Goal: Participate in discussion: Engage in conversation with other users on a specific topic

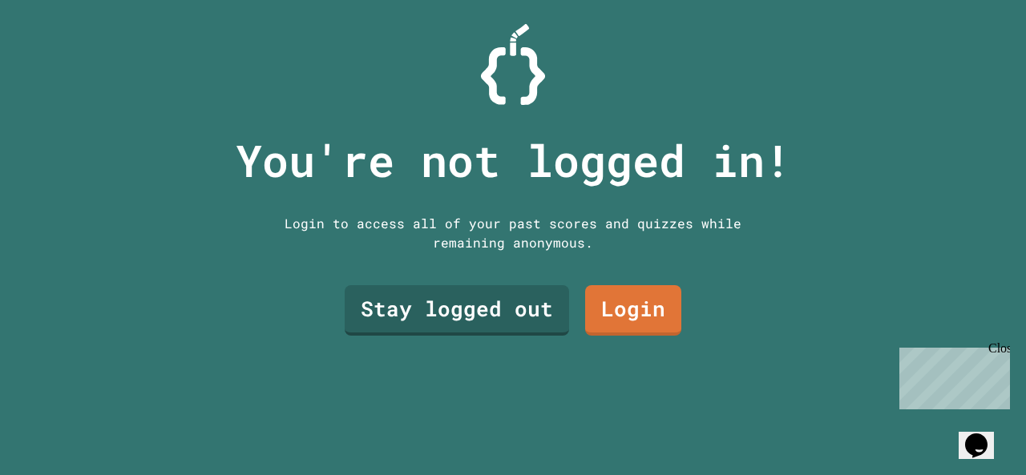
click at [476, 317] on link "Stay logged out" at bounding box center [457, 310] width 224 height 50
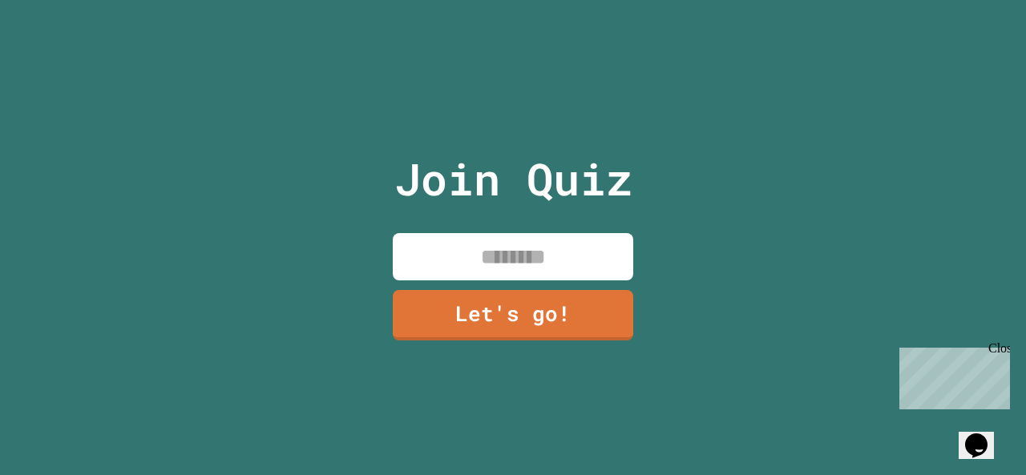
click at [228, 356] on div "Join Quiz Let's go!" at bounding box center [513, 237] width 1026 height 475
click at [416, 245] on input at bounding box center [513, 256] width 240 height 47
type input "********"
click at [466, 317] on link "Let's go!" at bounding box center [513, 315] width 240 height 50
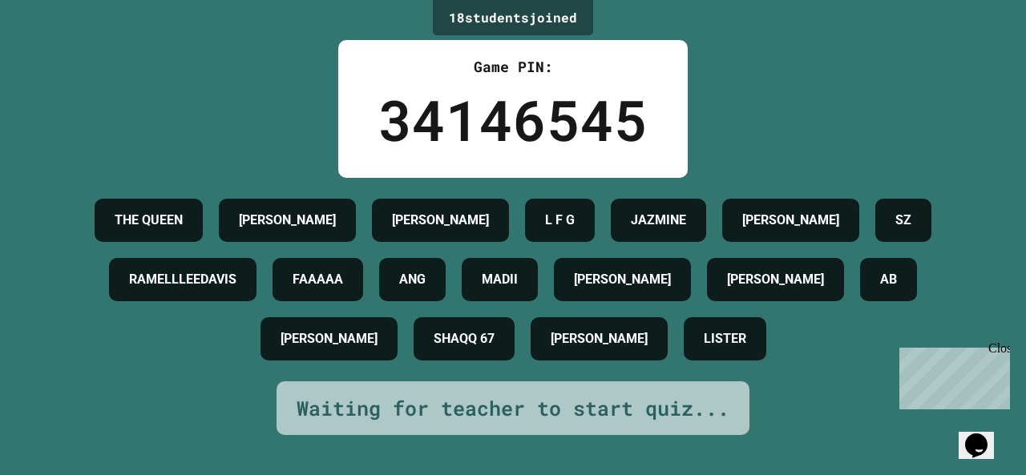
click at [766, 343] on div "LISTER" at bounding box center [725, 338] width 83 height 43
click at [766, 334] on div "LISTER" at bounding box center [725, 338] width 83 height 43
click at [691, 301] on div "[PERSON_NAME]" at bounding box center [622, 279] width 137 height 43
click at [671, 289] on h4 "[PERSON_NAME]" at bounding box center [622, 279] width 97 height 19
click at [671, 284] on h4 "[PERSON_NAME]" at bounding box center [622, 279] width 97 height 19
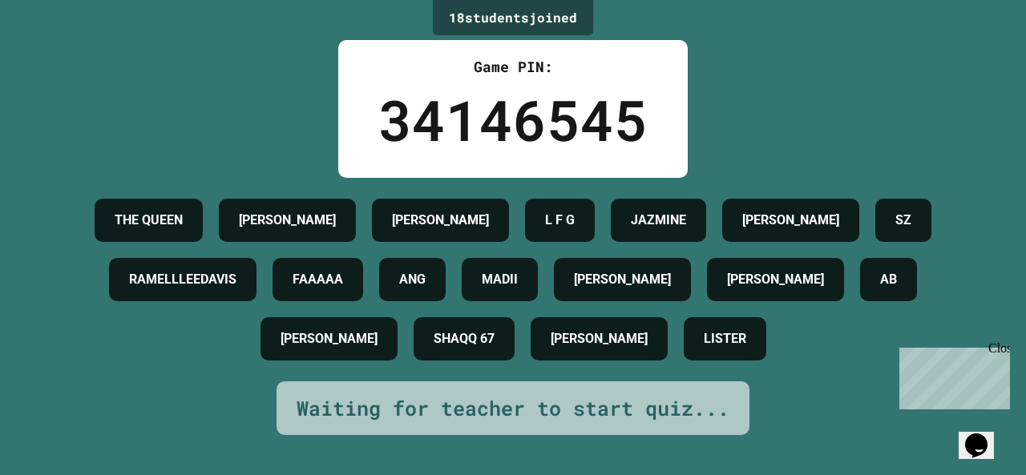
click at [691, 269] on div "[PERSON_NAME]" at bounding box center [622, 279] width 137 height 43
click at [934, 255] on div "THE [PERSON_NAME] [PERSON_NAME] L F G JAZMINE [PERSON_NAME] SZ RAMELLLEEDAVIS F…" at bounding box center [513, 280] width 946 height 178
click at [859, 237] on div "[PERSON_NAME]" at bounding box center [790, 220] width 137 height 43
click at [691, 261] on div "[PERSON_NAME]" at bounding box center [622, 279] width 137 height 43
click at [691, 269] on div "[PERSON_NAME]" at bounding box center [622, 279] width 137 height 43
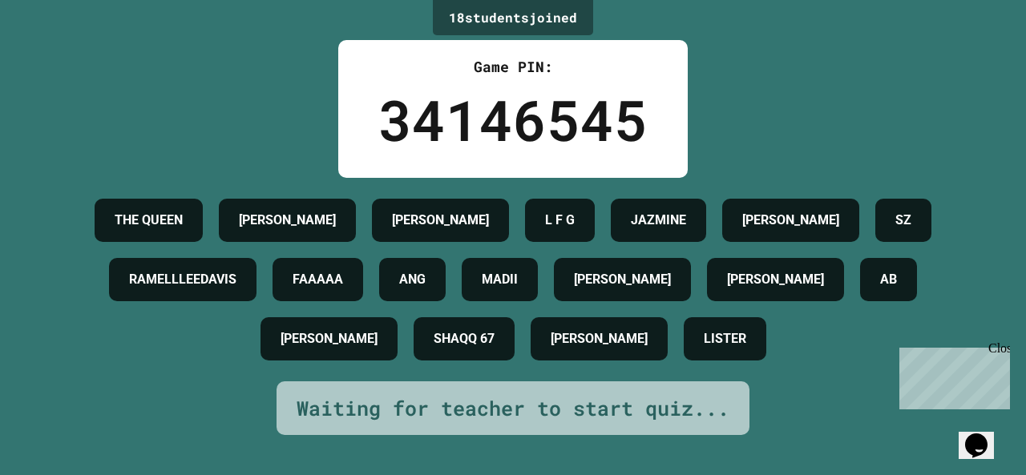
click at [671, 272] on h4 "[PERSON_NAME]" at bounding box center [622, 279] width 97 height 19
click at [691, 268] on div "[PERSON_NAME]" at bounding box center [622, 279] width 137 height 43
click at [691, 261] on div "[PERSON_NAME]" at bounding box center [622, 279] width 137 height 43
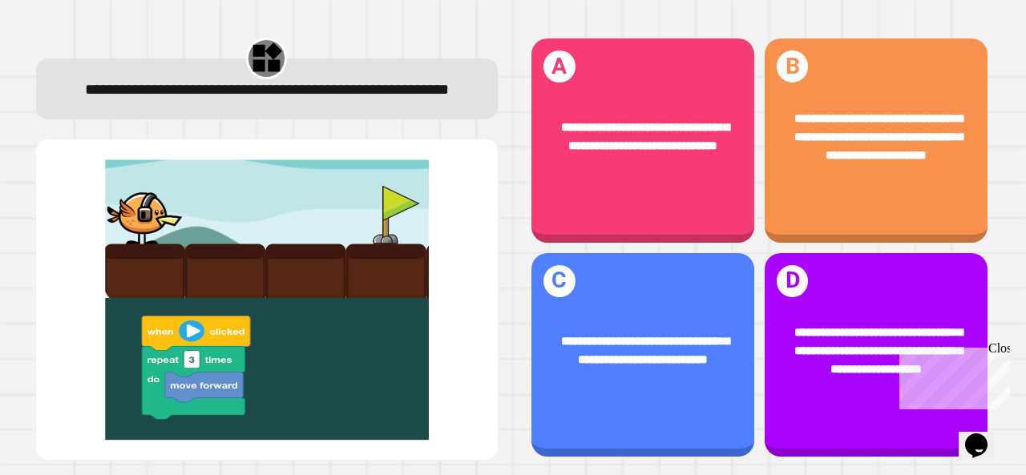
click at [801, 332] on span "**********" at bounding box center [878, 350] width 168 height 49
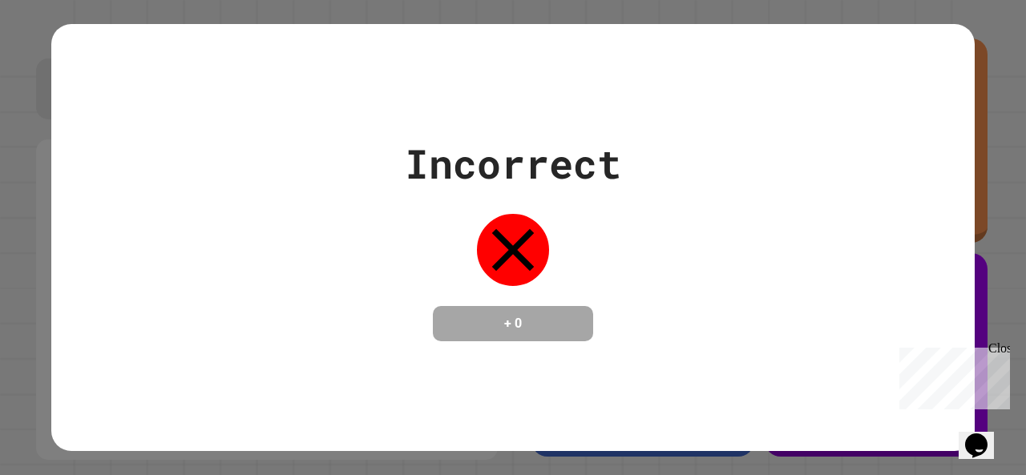
click at [1017, 355] on span "Close" at bounding box center [1017, 348] width 0 height 14
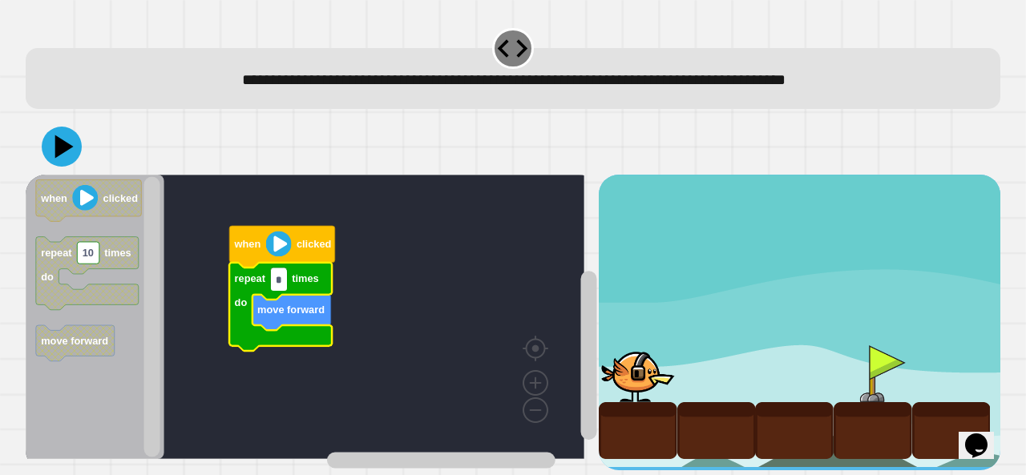
type input "*"
click at [43, 148] on button at bounding box center [62, 147] width 40 height 40
click at [258, 266] on icon "Blockly Workspace" at bounding box center [280, 307] width 103 height 88
click at [260, 247] on text "when" at bounding box center [247, 245] width 27 height 12
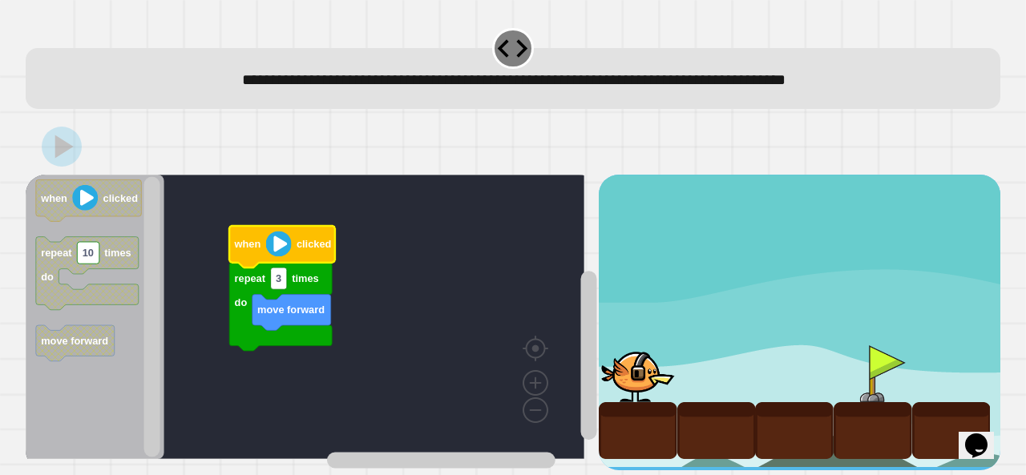
click at [251, 235] on icon "Blockly Workspace" at bounding box center [282, 247] width 106 height 42
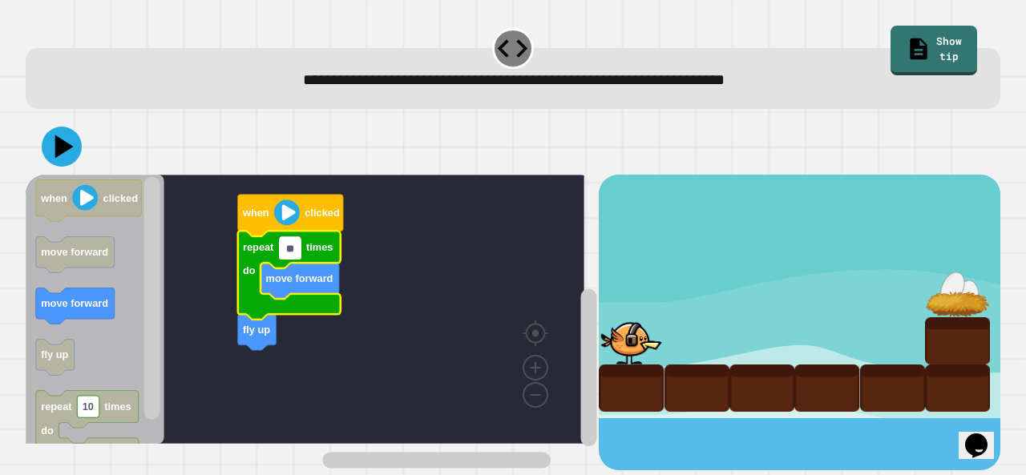
click at [288, 256] on input "**" at bounding box center [290, 249] width 22 height 22
type input "*"
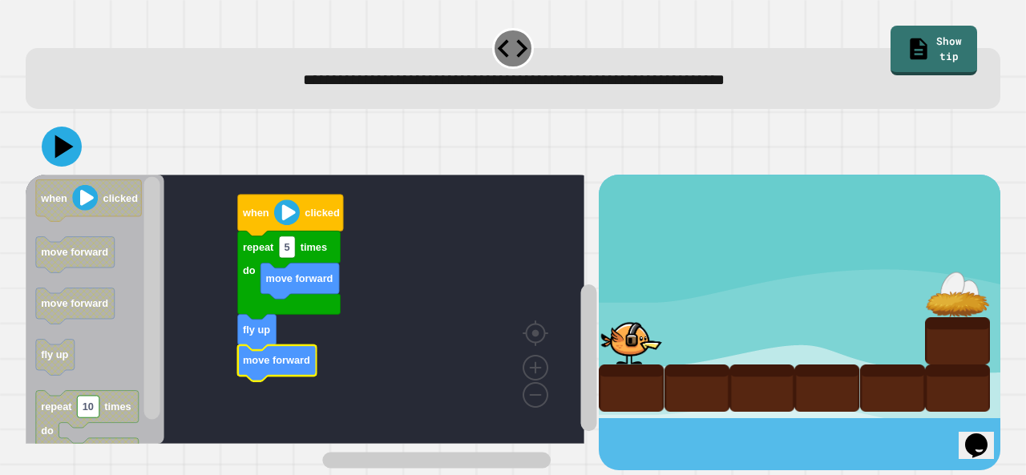
click at [51, 151] on icon at bounding box center [62, 147] width 40 height 40
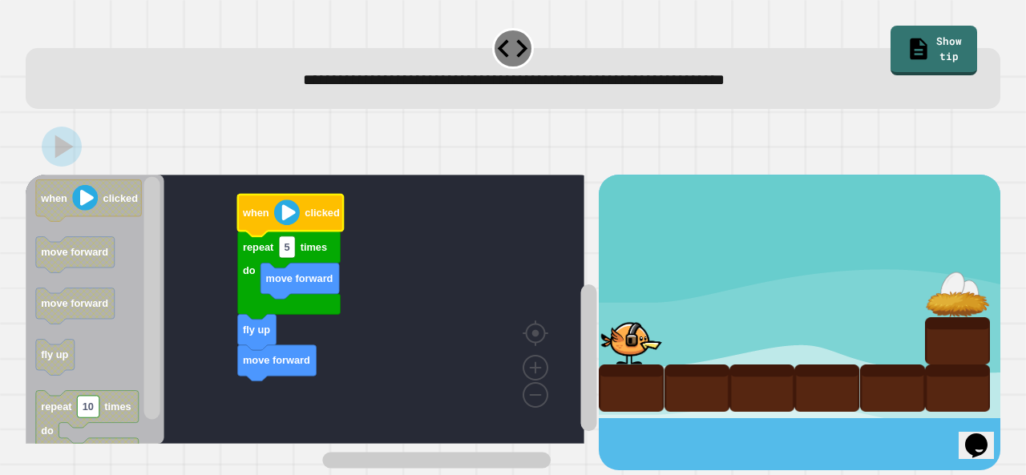
click at [275, 199] on icon "Blockly Workspace" at bounding box center [291, 216] width 106 height 42
click at [260, 208] on text "when" at bounding box center [255, 214] width 27 height 12
click at [263, 215] on text "when" at bounding box center [255, 214] width 27 height 12
click at [287, 232] on icon "Blockly Workspace" at bounding box center [291, 216] width 106 height 42
click at [287, 221] on image "Blockly Workspace" at bounding box center [287, 213] width 26 height 26
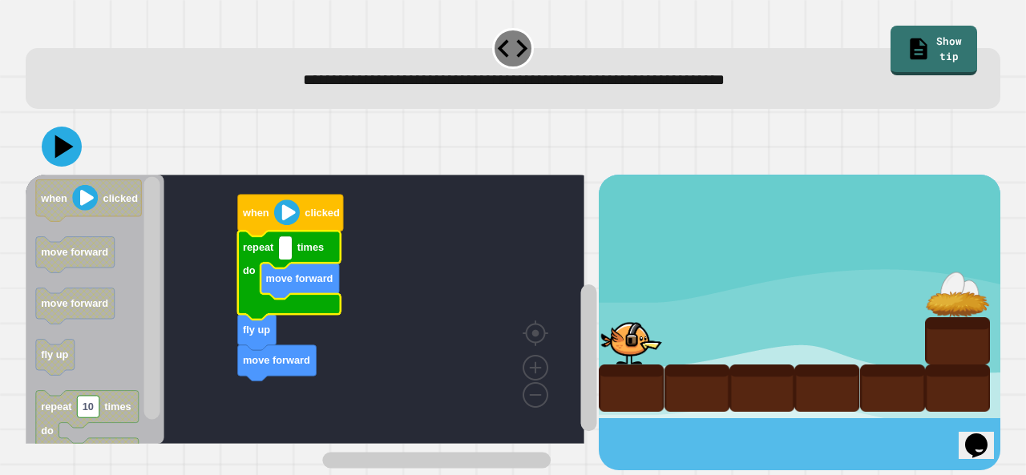
type input "*"
click at [286, 216] on image "Blockly Workspace" at bounding box center [287, 213] width 26 height 26
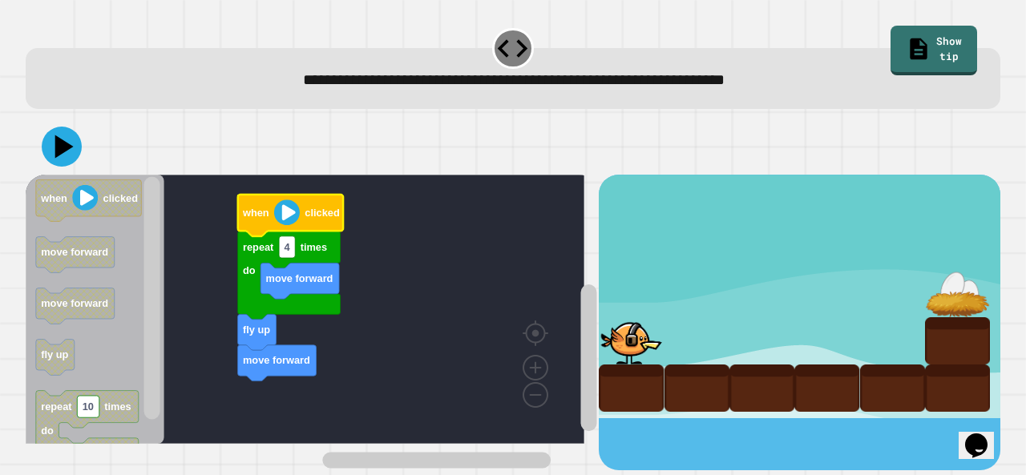
click at [79, 144] on button at bounding box center [62, 147] width 40 height 40
click at [268, 216] on text "when" at bounding box center [255, 214] width 27 height 12
click at [271, 216] on icon "Blockly Workspace" at bounding box center [291, 216] width 106 height 42
click at [272, 219] on icon "Blockly Workspace" at bounding box center [291, 216] width 106 height 42
click at [293, 212] on image "Blockly Workspace" at bounding box center [287, 213] width 26 height 26
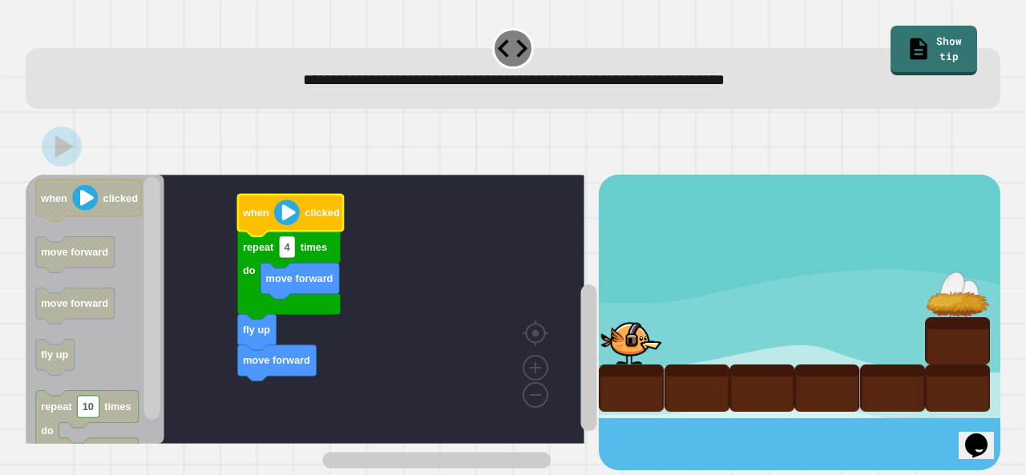
click at [290, 207] on image "Blockly Workspace" at bounding box center [287, 213] width 26 height 26
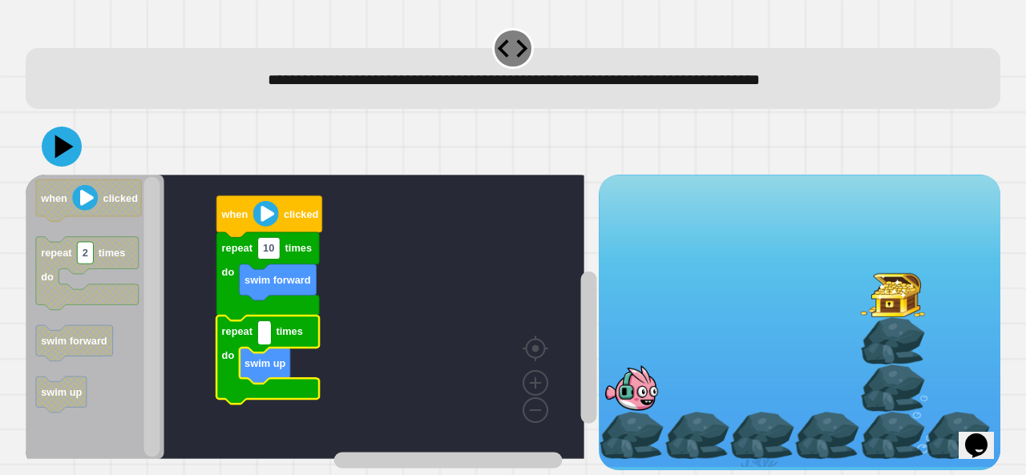
type input "*"
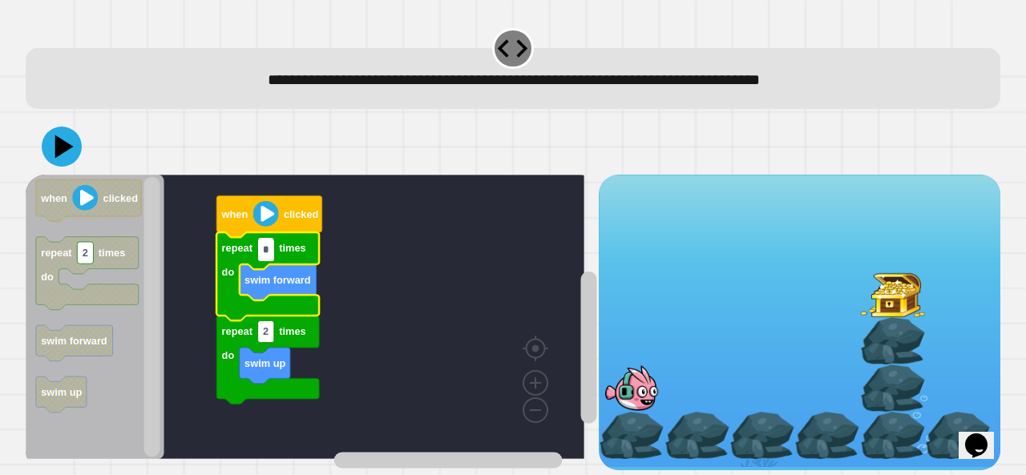
type input "*"
click at [68, 150] on icon at bounding box center [62, 147] width 40 height 40
click at [266, 240] on input "*" at bounding box center [266, 251] width 16 height 22
click at [252, 208] on icon "Blockly Workspace" at bounding box center [269, 217] width 106 height 42
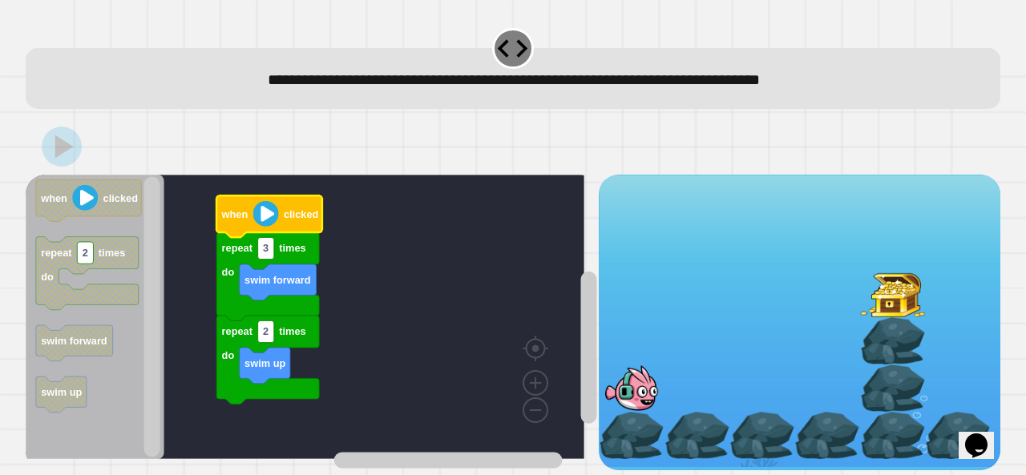
click at [234, 216] on text "when" at bounding box center [234, 214] width 27 height 12
click at [241, 234] on icon "Blockly Workspace" at bounding box center [269, 217] width 106 height 42
click at [239, 219] on text "when" at bounding box center [234, 214] width 27 height 12
click at [240, 235] on icon "Blockly Workspace" at bounding box center [269, 217] width 106 height 42
click at [50, 156] on icon at bounding box center [62, 147] width 40 height 40
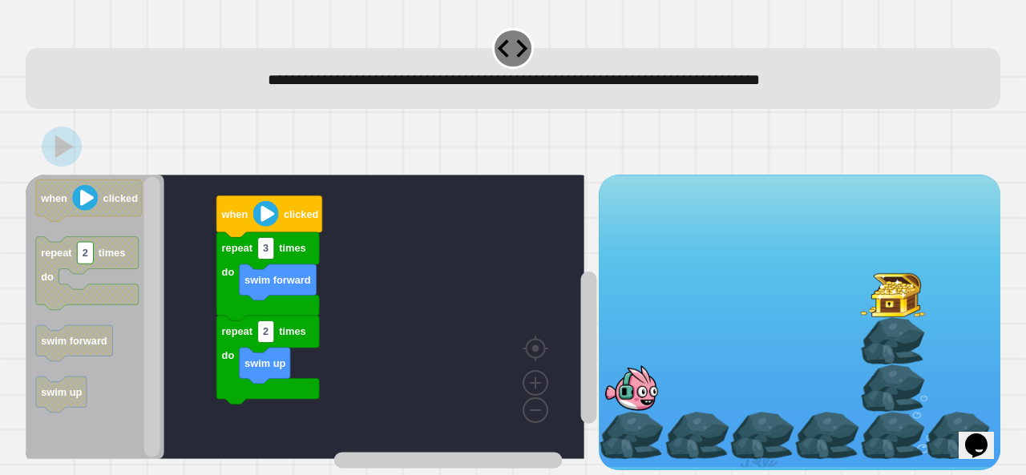
click at [85, 299] on icon "Blockly Workspace" at bounding box center [87, 273] width 103 height 73
click at [100, 295] on icon "Blockly Workspace" at bounding box center [87, 273] width 103 height 73
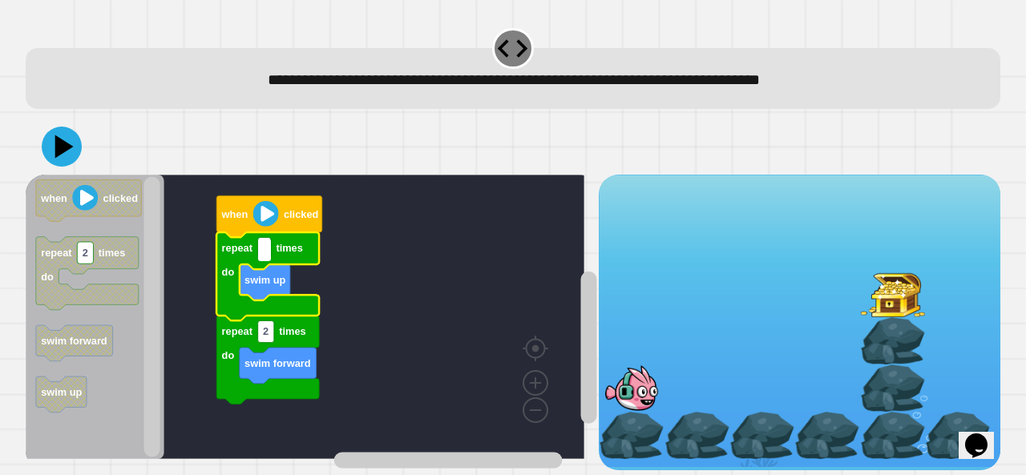
type input "*"
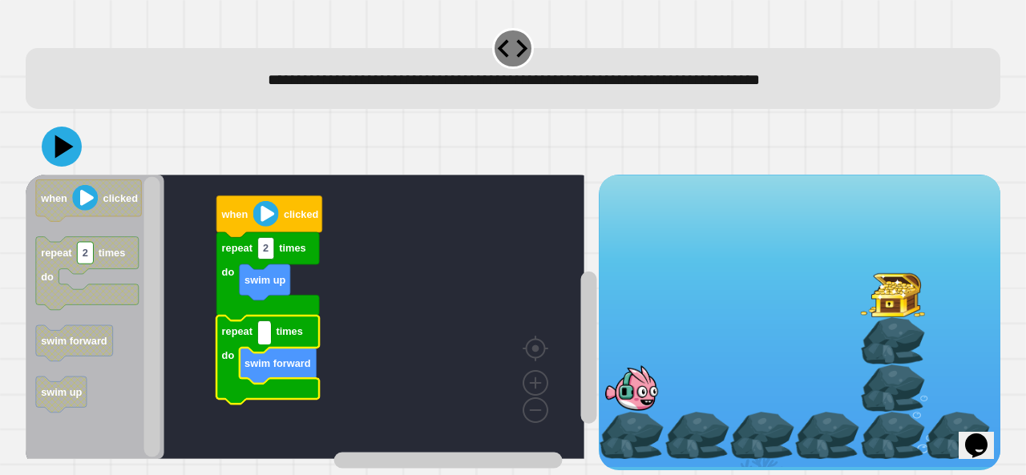
type input "*"
click at [252, 210] on icon "Blockly Workspace" at bounding box center [269, 217] width 106 height 42
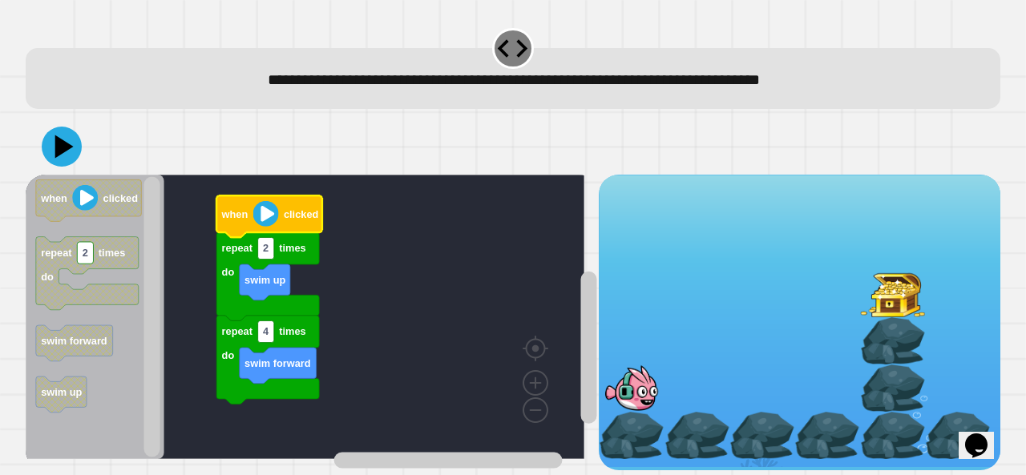
click at [240, 220] on text "when" at bounding box center [234, 214] width 27 height 12
click at [230, 220] on text "when" at bounding box center [234, 214] width 27 height 12
click at [269, 215] on image "Blockly Workspace" at bounding box center [266, 214] width 26 height 26
click at [249, 215] on icon "Blockly Workspace" at bounding box center [269, 217] width 106 height 42
click at [245, 224] on icon "Blockly Workspace" at bounding box center [269, 217] width 106 height 42
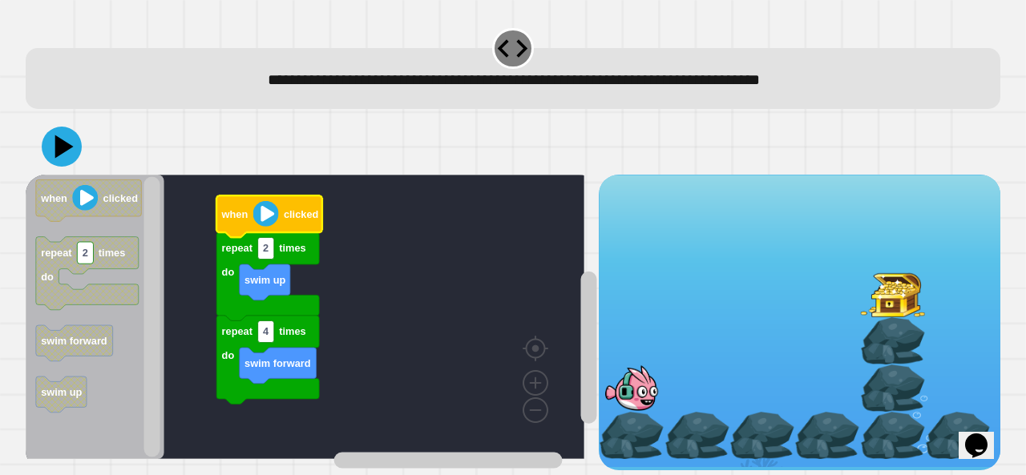
click at [233, 216] on text "when" at bounding box center [234, 214] width 27 height 12
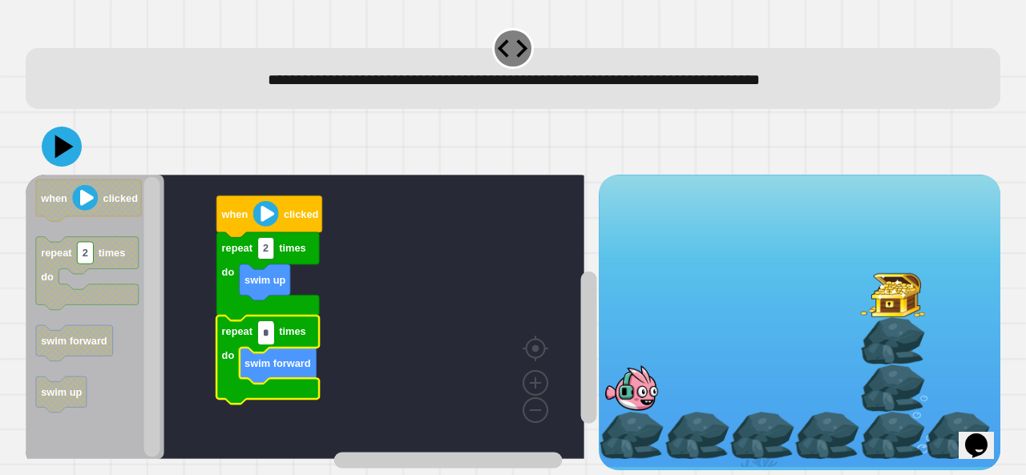
click at [247, 215] on text "when" at bounding box center [234, 214] width 27 height 12
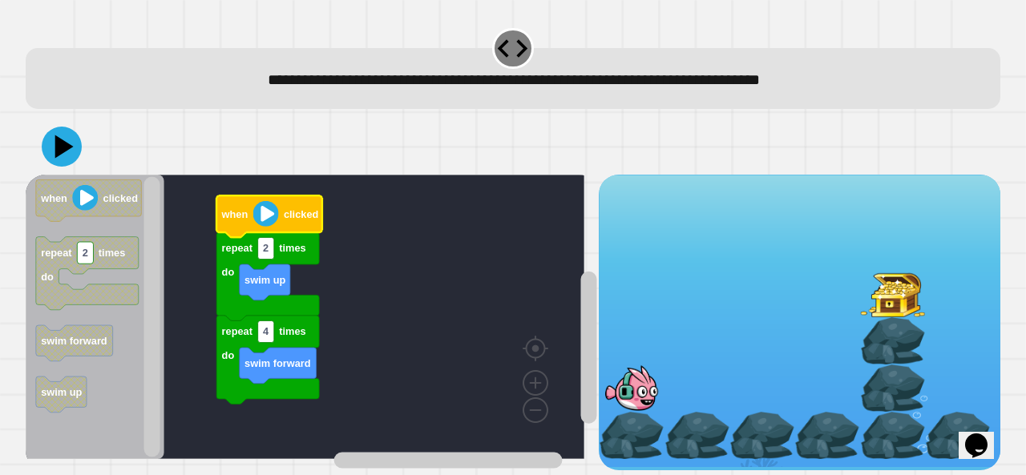
click at [240, 220] on text "when" at bounding box center [234, 214] width 27 height 12
click at [239, 217] on text "when" at bounding box center [234, 214] width 27 height 12
click at [55, 152] on icon at bounding box center [62, 147] width 40 height 40
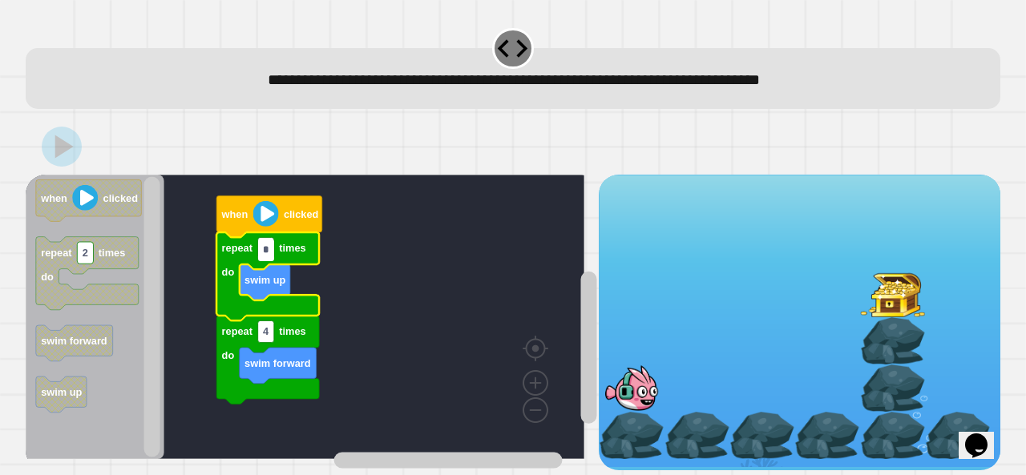
click at [242, 218] on text "when" at bounding box center [234, 214] width 27 height 12
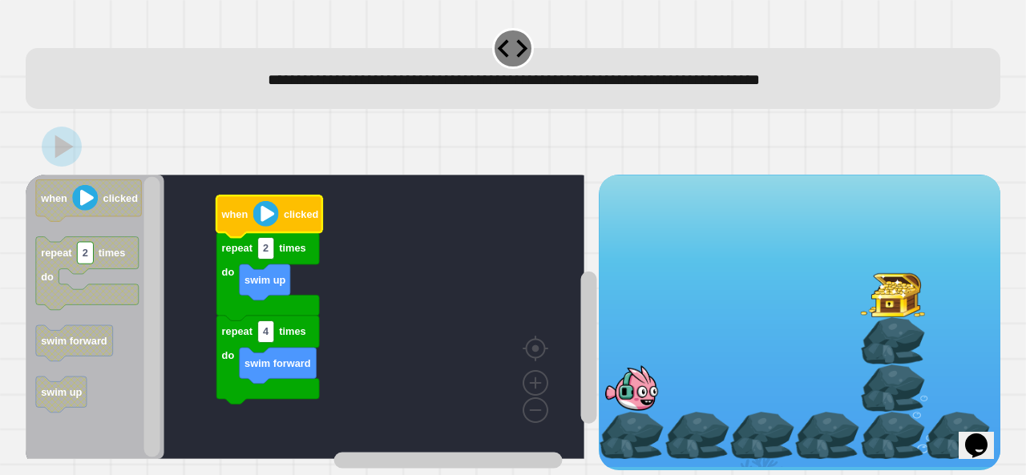
click at [231, 220] on text "when" at bounding box center [234, 214] width 27 height 12
click at [229, 219] on text "when" at bounding box center [234, 214] width 27 height 12
click at [228, 215] on text "when" at bounding box center [234, 214] width 27 height 12
click at [231, 207] on icon "Blockly Workspace" at bounding box center [269, 217] width 106 height 42
click at [230, 201] on icon "Blockly Workspace" at bounding box center [269, 217] width 106 height 42
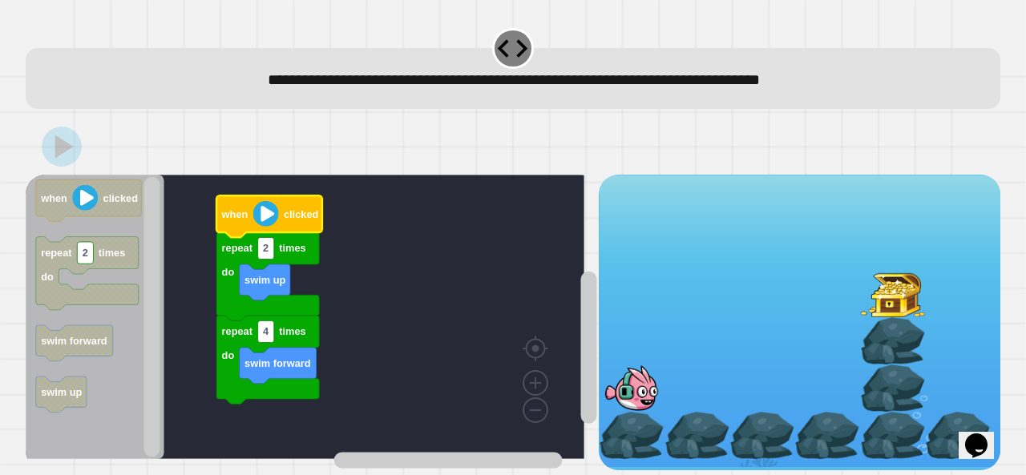
click at [240, 203] on icon "Blockly Workspace" at bounding box center [269, 217] width 106 height 42
click at [256, 212] on image "Blockly Workspace" at bounding box center [266, 214] width 26 height 26
click at [249, 208] on icon "Blockly Workspace" at bounding box center [269, 217] width 106 height 42
click at [254, 215] on image "Blockly Workspace" at bounding box center [266, 214] width 26 height 26
click at [252, 213] on icon "Blockly Workspace" at bounding box center [269, 217] width 106 height 42
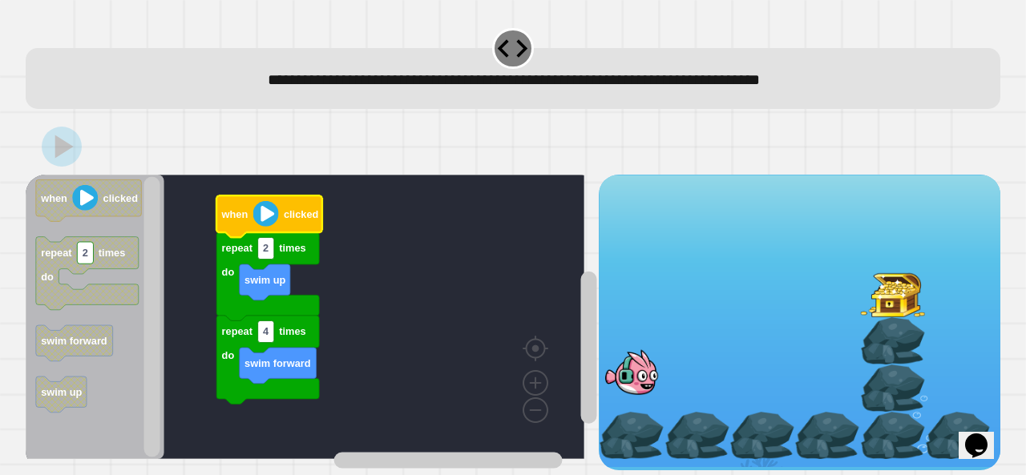
click at [241, 219] on text "when" at bounding box center [234, 214] width 27 height 12
click at [232, 233] on icon "Blockly Workspace" at bounding box center [269, 217] width 106 height 42
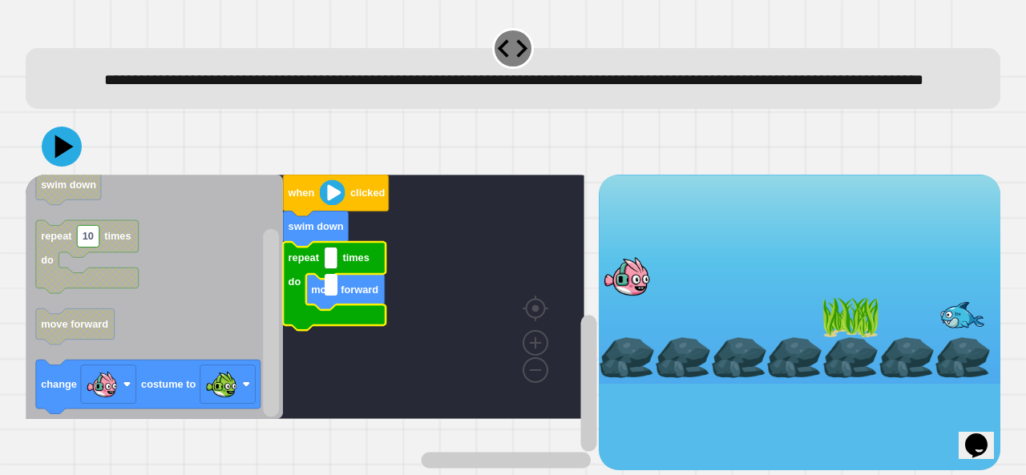
type input "*"
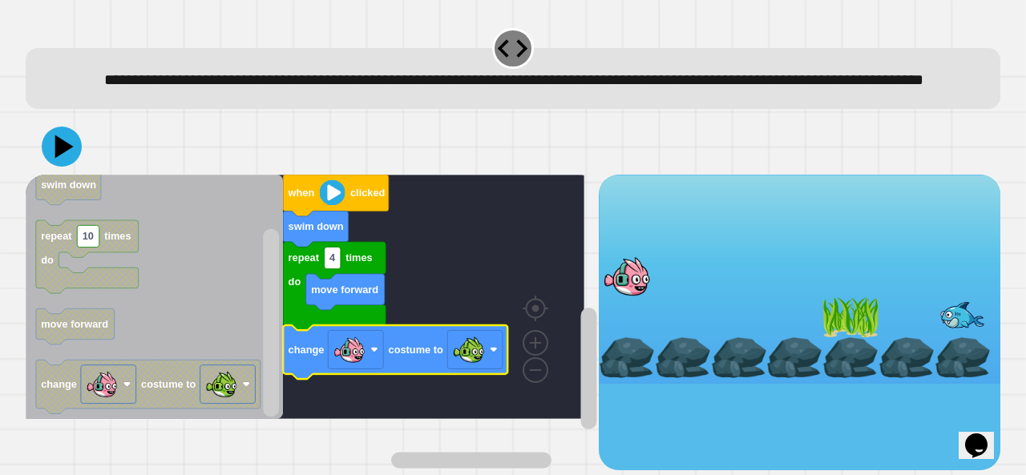
click at [66, 167] on icon at bounding box center [62, 147] width 40 height 40
click at [308, 200] on text "when" at bounding box center [301, 194] width 27 height 12
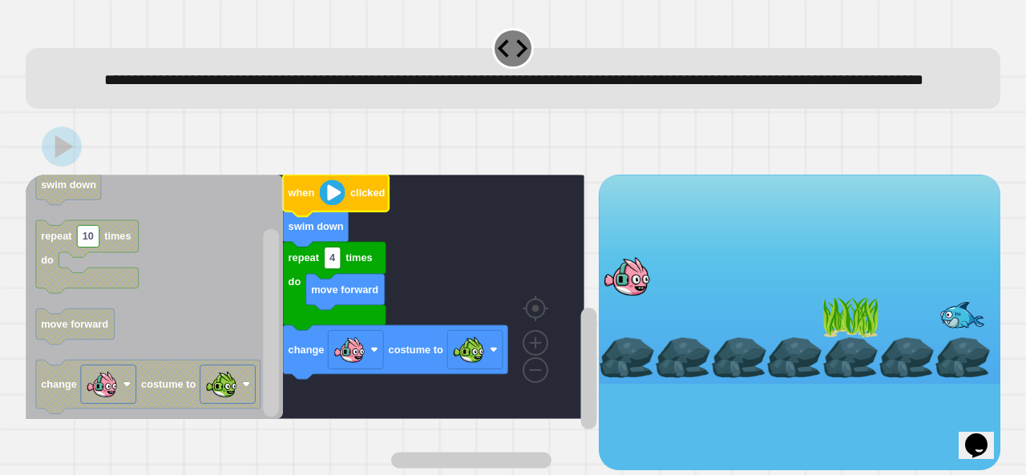
click at [316, 203] on icon "Blockly Workspace" at bounding box center [336, 196] width 106 height 42
click at [328, 206] on image "Blockly Workspace" at bounding box center [333, 193] width 26 height 26
click at [325, 207] on icon "Blockly Workspace" at bounding box center [336, 196] width 106 height 42
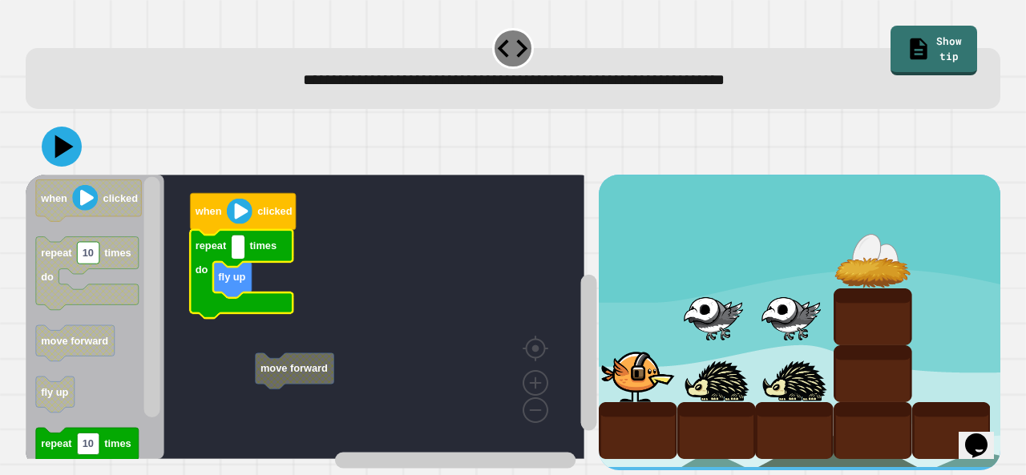
type input "*"
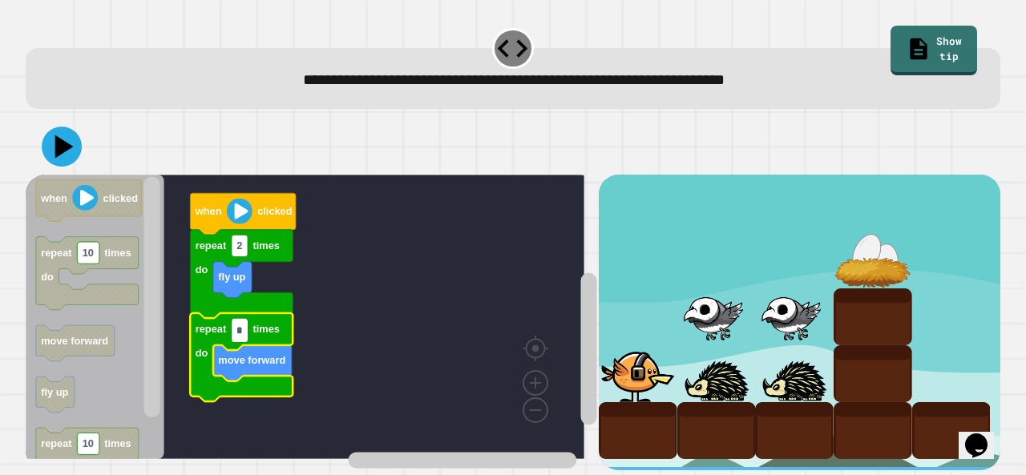
type input "*"
click at [43, 139] on button at bounding box center [62, 147] width 40 height 40
click at [225, 211] on icon "Blockly Workspace" at bounding box center [243, 215] width 106 height 42
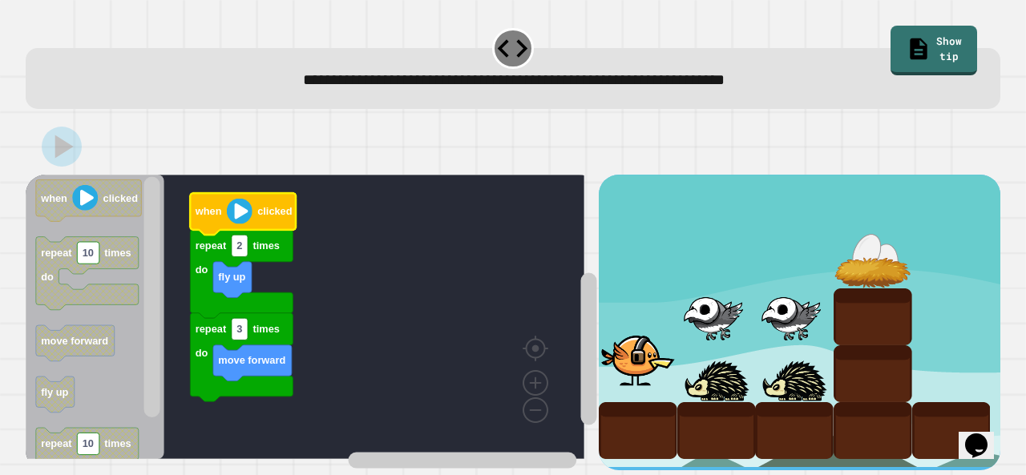
click at [238, 208] on image "Blockly Workspace" at bounding box center [240, 212] width 26 height 26
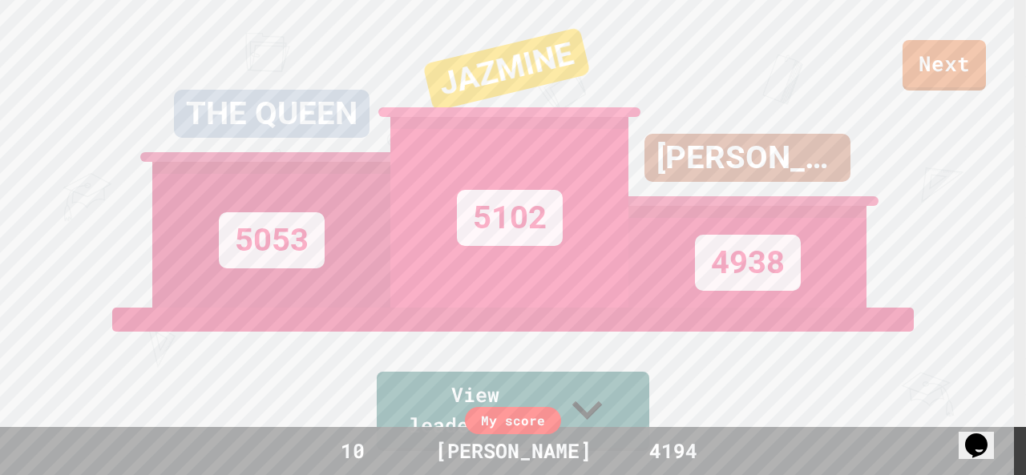
click at [940, 86] on link "Next" at bounding box center [943, 65] width 83 height 50
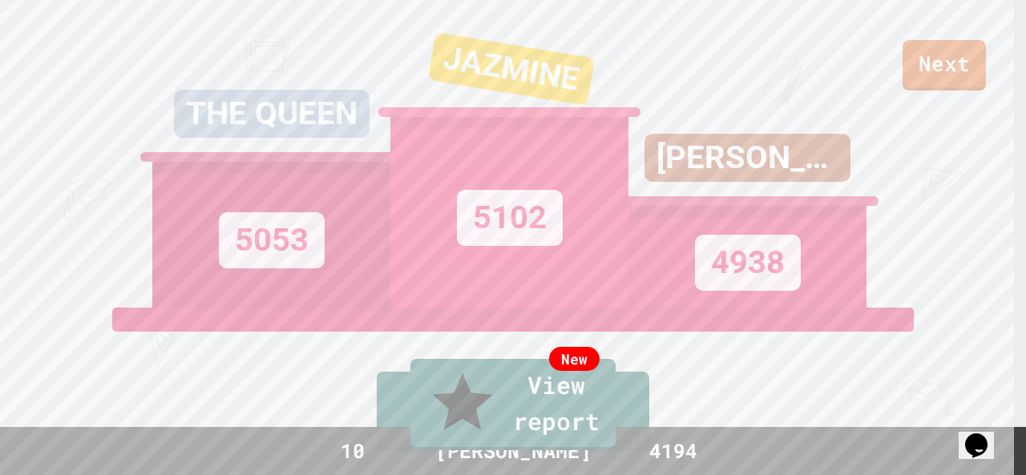
click at [510, 405] on link "New View report" at bounding box center [512, 404] width 205 height 91
